Goal: Task Accomplishment & Management: Use online tool/utility

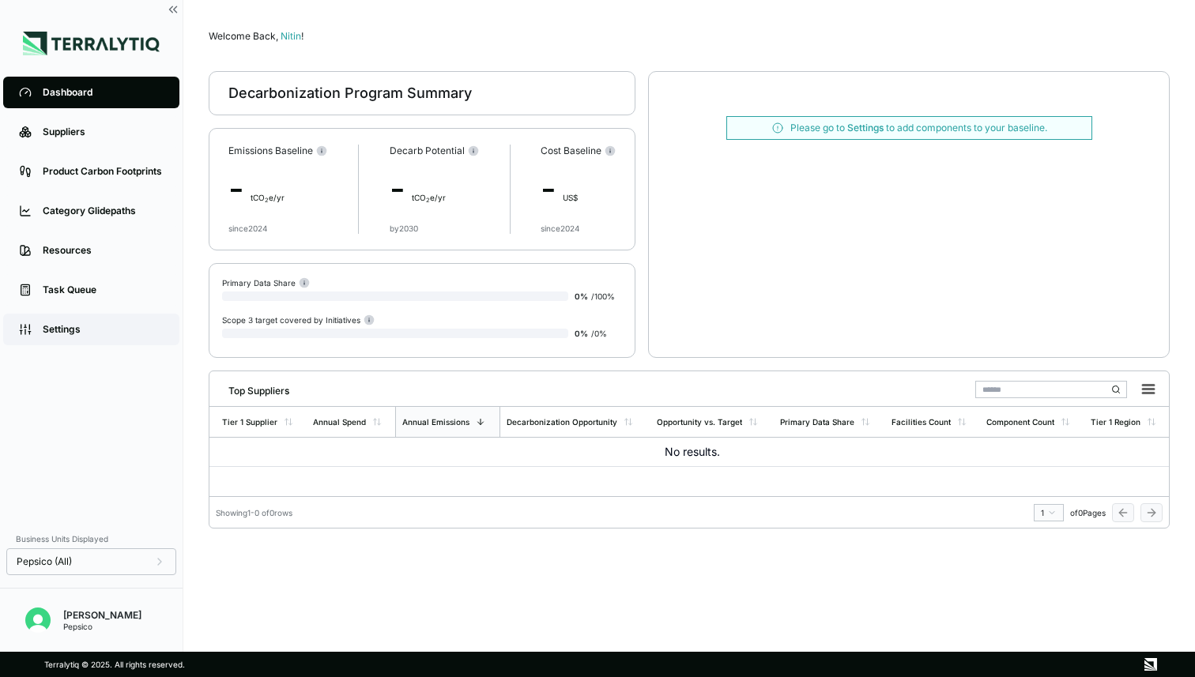
click at [60, 319] on link "Settings" at bounding box center [91, 330] width 176 height 32
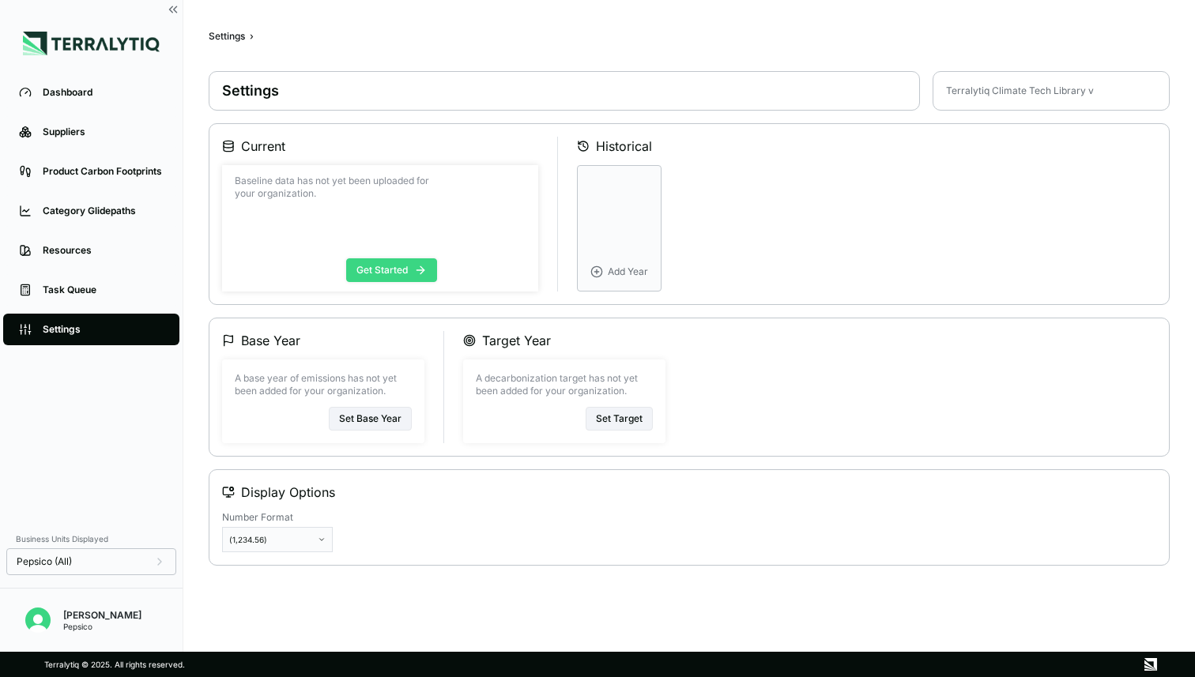
click at [380, 271] on button "Get Started" at bounding box center [391, 270] width 91 height 24
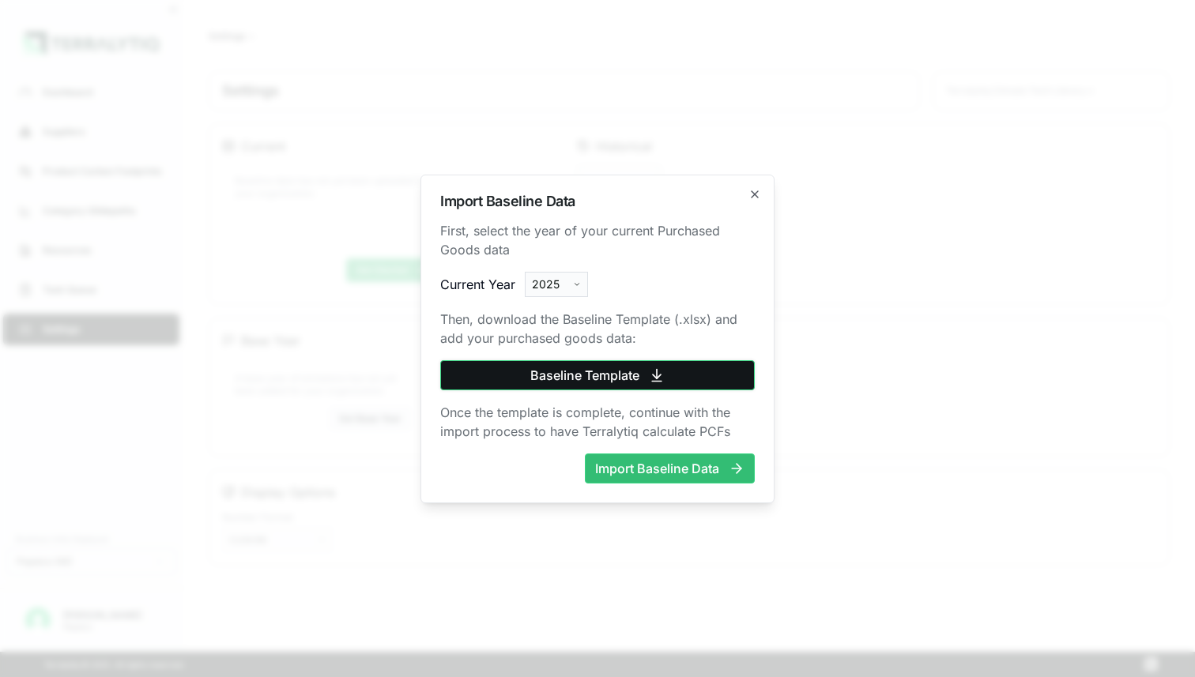
click at [612, 382] on button "Baseline Template" at bounding box center [597, 375] width 315 height 30
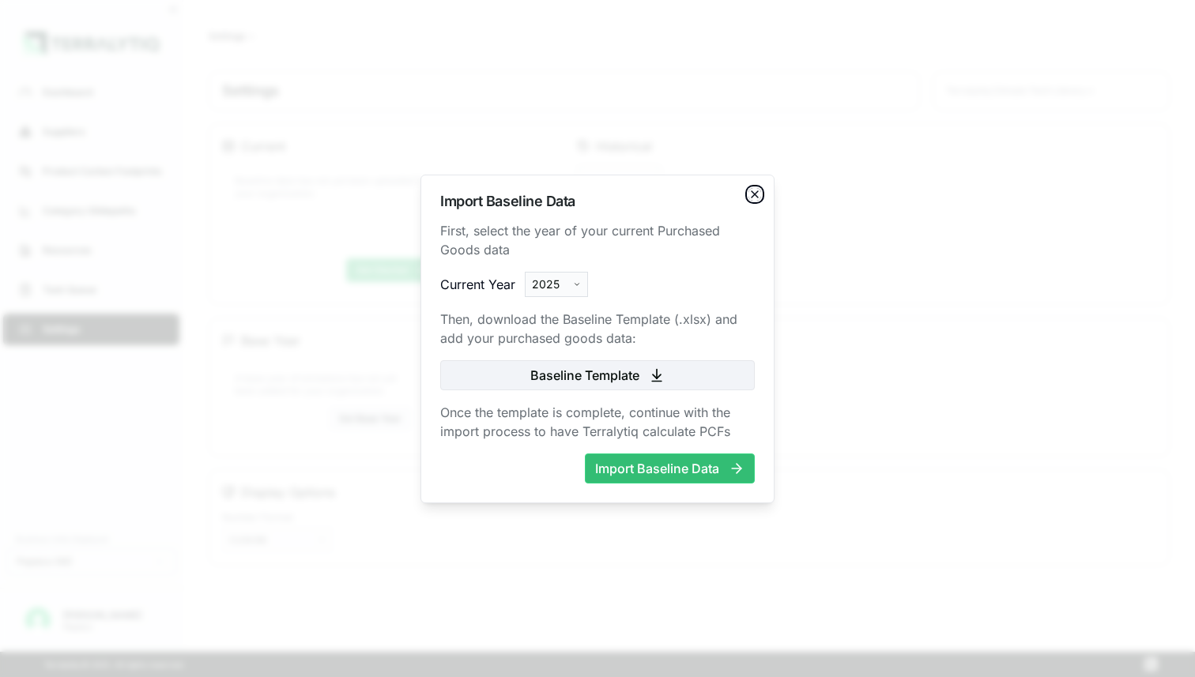
click at [755, 196] on icon "button" at bounding box center [755, 194] width 13 height 13
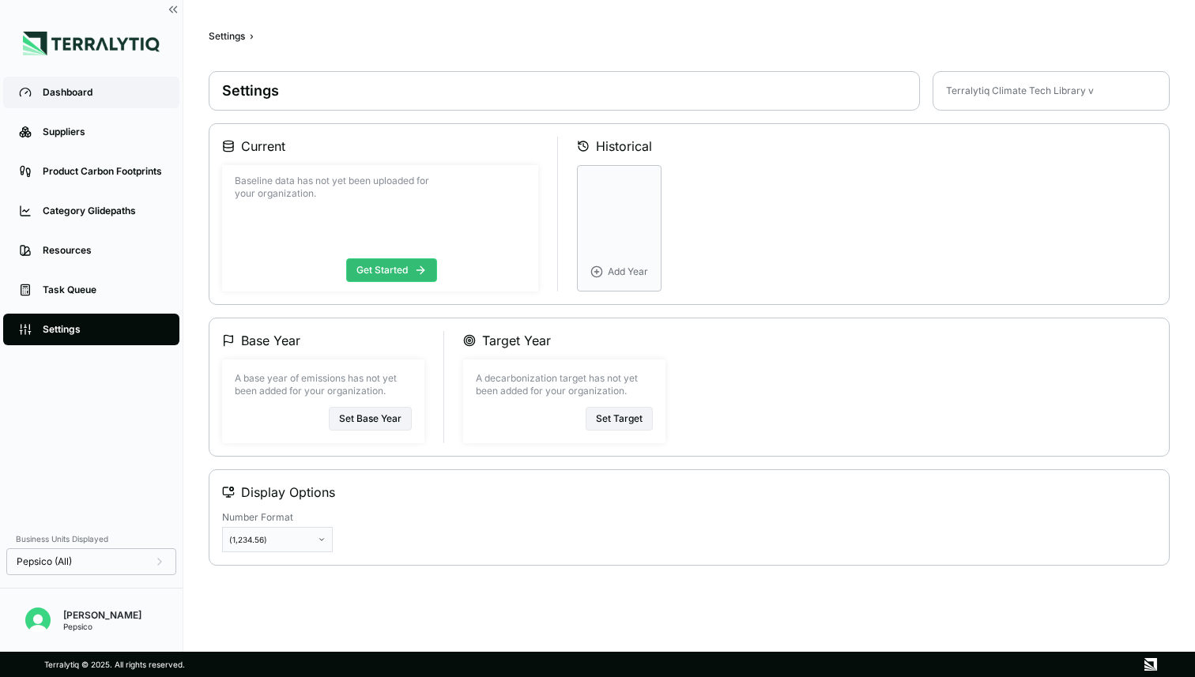
click at [82, 90] on div "Dashboard" at bounding box center [103, 92] width 121 height 13
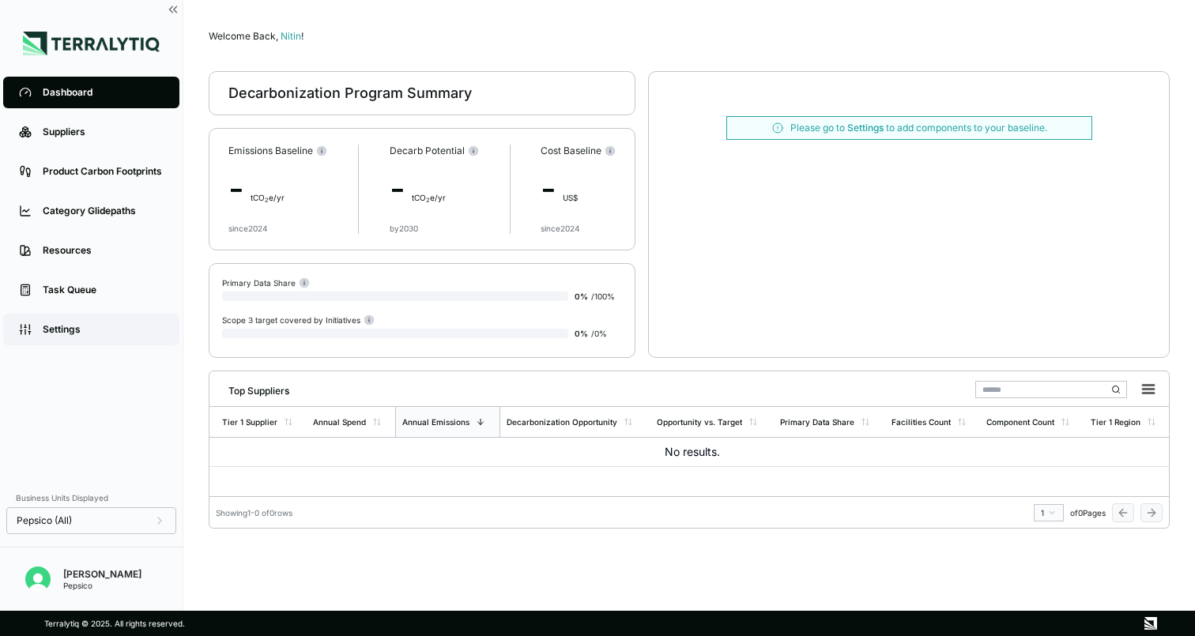
click at [65, 322] on link "Settings" at bounding box center [91, 330] width 176 height 32
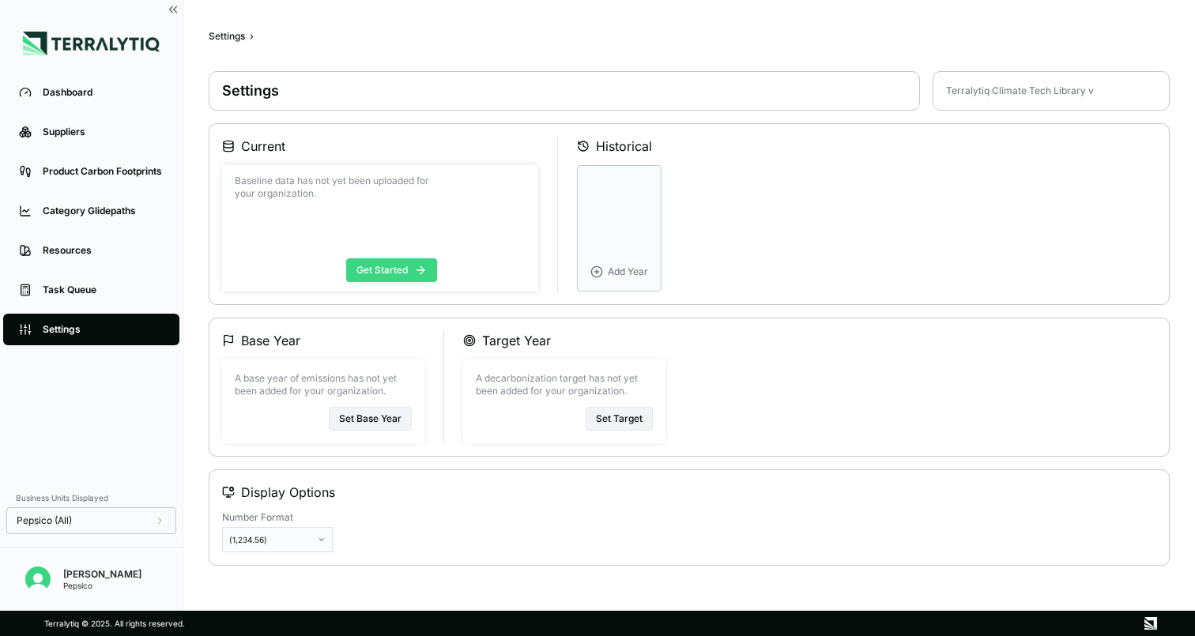
click at [392, 266] on button "Get Started" at bounding box center [391, 270] width 91 height 24
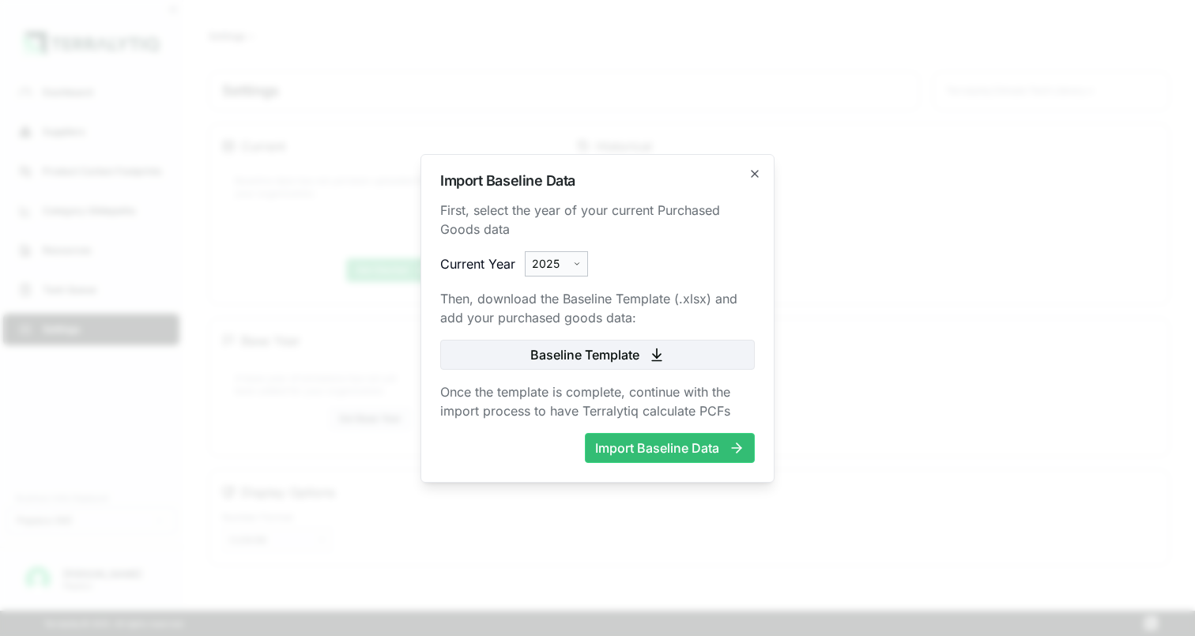
click at [554, 268] on body "Dashboard Suppliers Product Carbon Footprints Category Glidepaths Resources Tas…" at bounding box center [597, 318] width 1195 height 636
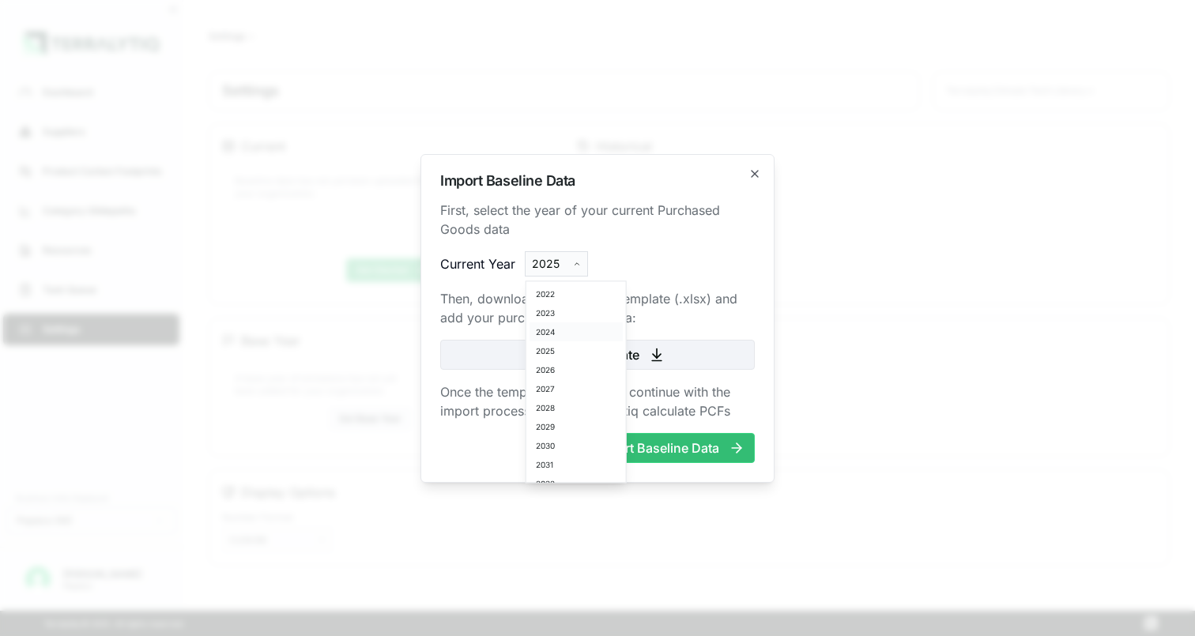
click at [556, 329] on div "2024" at bounding box center [576, 331] width 93 height 19
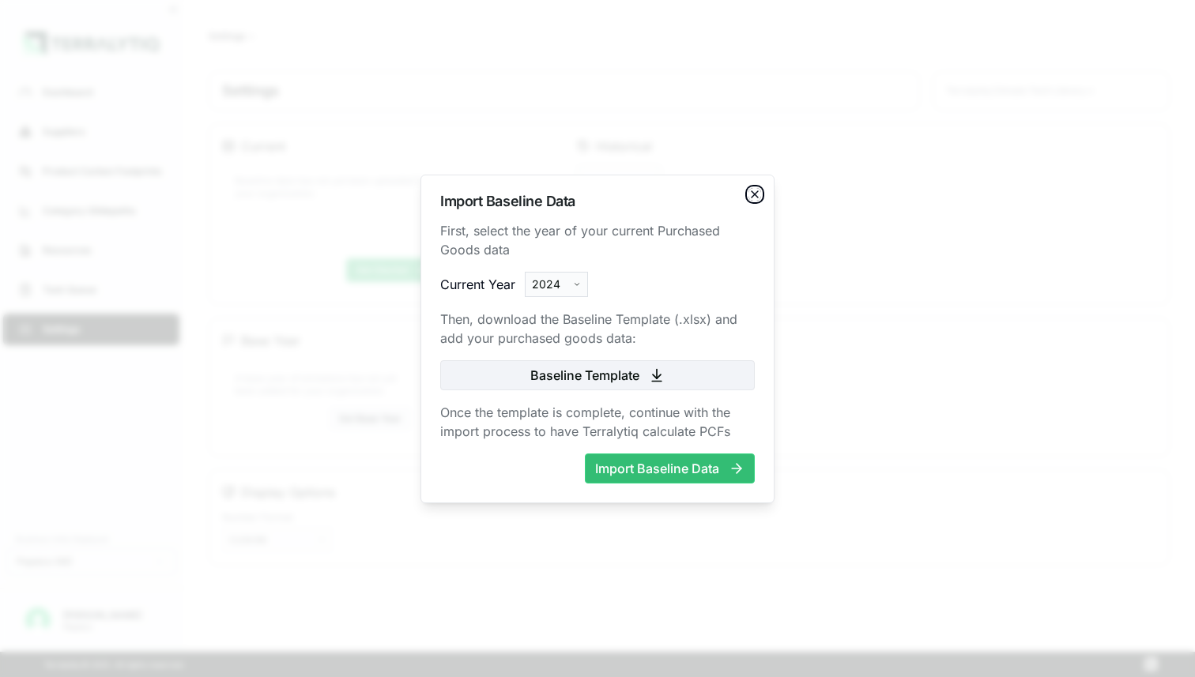
click at [752, 189] on icon "button" at bounding box center [755, 194] width 13 height 13
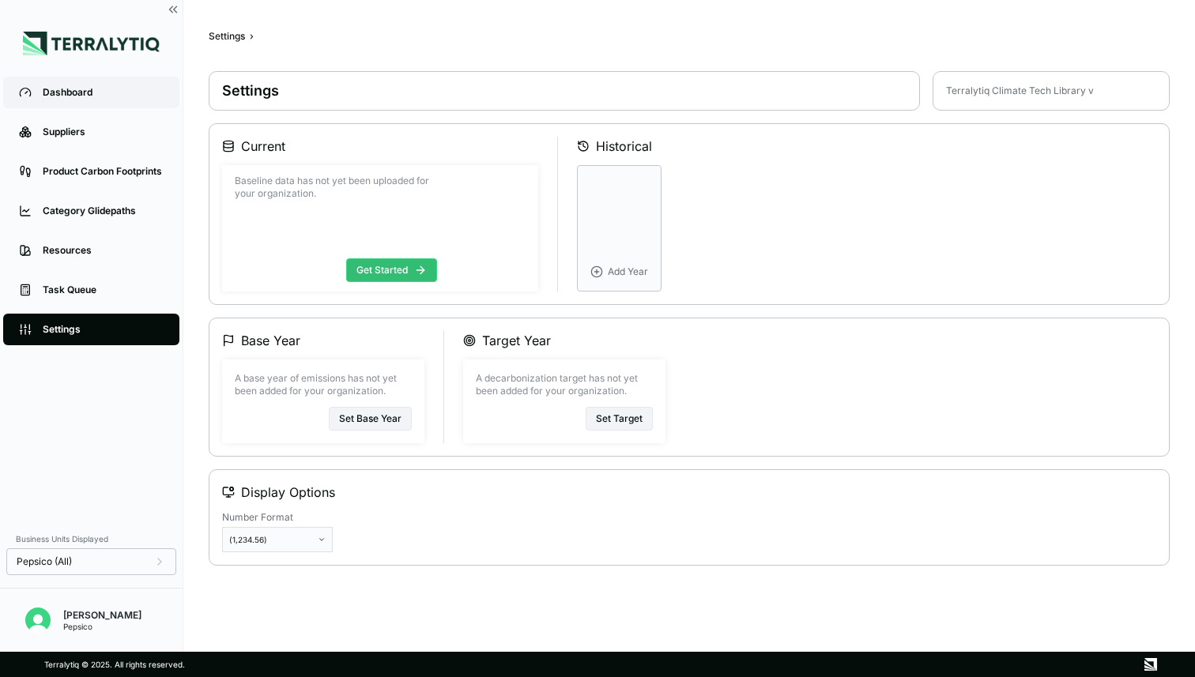
click at [114, 93] on div "Dashboard" at bounding box center [103, 92] width 121 height 13
